Goal: Navigation & Orientation: Find specific page/section

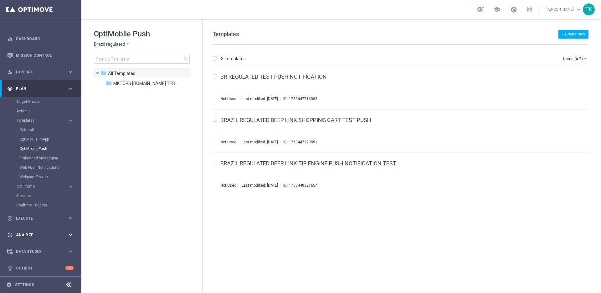
scroll to position [5, 0]
click at [68, 232] on icon "keyboard_arrow_right" at bounding box center [71, 233] width 6 height 6
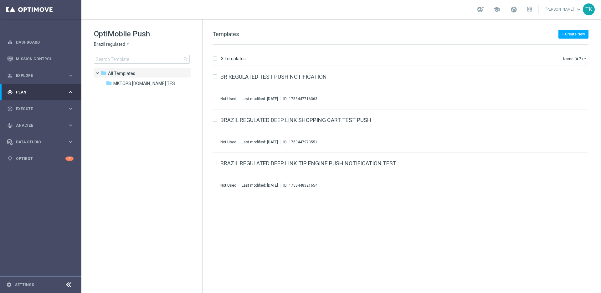
scroll to position [0, 0]
click at [44, 193] on link "Deliverability Metrics" at bounding box center [40, 194] width 49 height 5
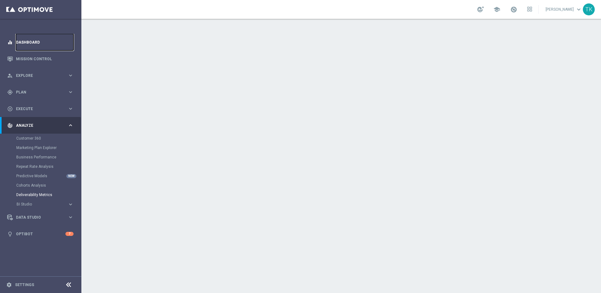
click at [33, 36] on link "Dashboard" at bounding box center [45, 42] width 58 height 17
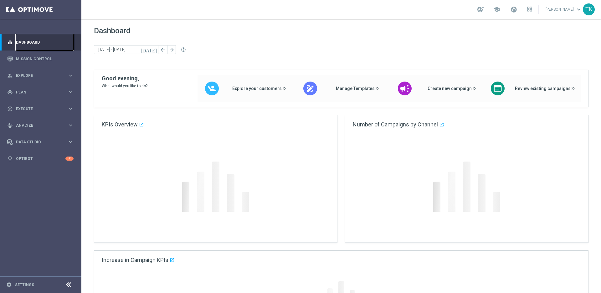
click at [28, 41] on link "Dashboard" at bounding box center [45, 42] width 58 height 17
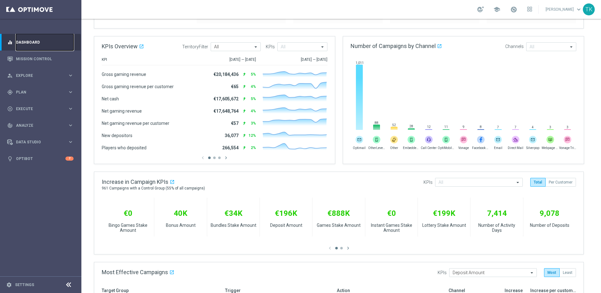
scroll to position [3, 0]
